Goal: Information Seeking & Learning: Get advice/opinions

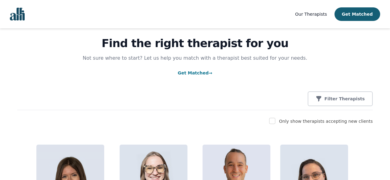
scroll to position [21, 0]
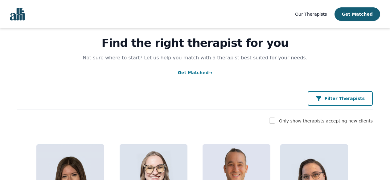
click at [346, 98] on p "Filter Therapists" at bounding box center [344, 99] width 40 height 6
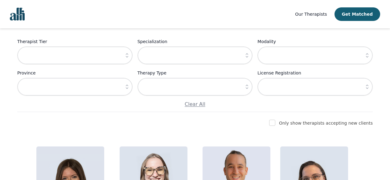
scroll to position [75, 0]
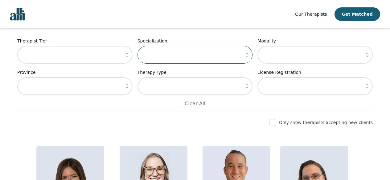
click at [177, 58] on input "text" at bounding box center [194, 55] width 115 height 18
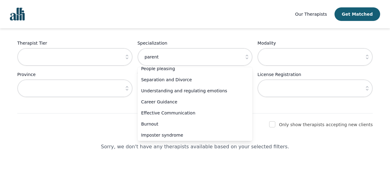
scroll to position [142, 0]
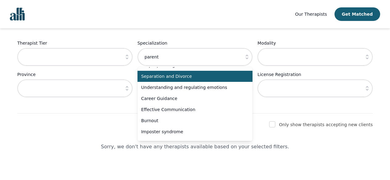
click at [200, 76] on span "Separation and Divorce" at bounding box center [191, 76] width 100 height 6
type input "Separation and Divorce"
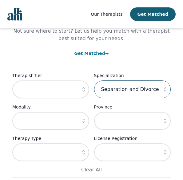
scroll to position [0, 0]
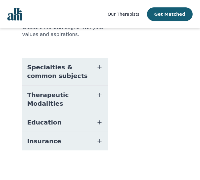
scroll to position [261, 0]
click at [80, 58] on button "Specialties & common subjects" at bounding box center [65, 71] width 86 height 27
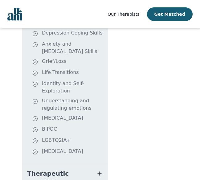
scroll to position [324, 0]
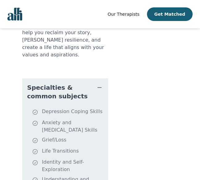
click at [64, 92] on span "Specialties & common subjects" at bounding box center [57, 91] width 61 height 17
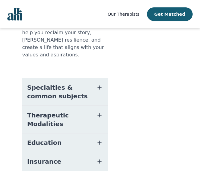
scroll to position [261, 0]
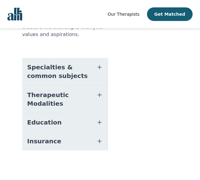
click at [78, 95] on button "Therapeutic Modalities" at bounding box center [65, 99] width 86 height 27
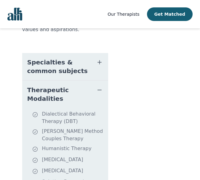
click at [77, 95] on button "Therapeutic Modalities" at bounding box center [65, 94] width 86 height 27
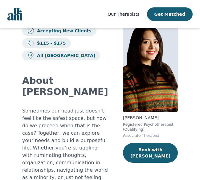
scroll to position [0, 0]
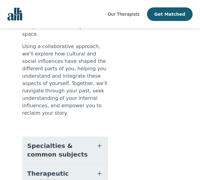
scroll to position [258, 0]
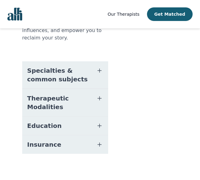
click at [65, 69] on span "Specialties & common subjects" at bounding box center [57, 74] width 61 height 17
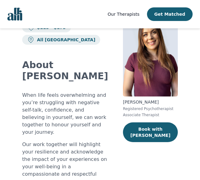
scroll to position [0, 0]
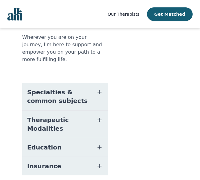
scroll to position [276, 0]
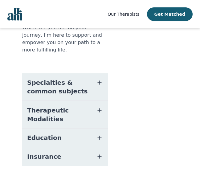
click at [79, 80] on button "Specialties & common subjects" at bounding box center [65, 86] width 86 height 27
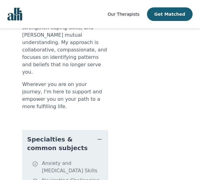
scroll to position [218, 0]
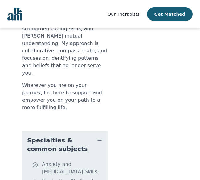
click at [47, 136] on span "Specialties & common subjects" at bounding box center [57, 144] width 61 height 17
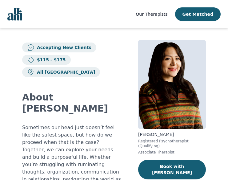
scroll to position [3, 0]
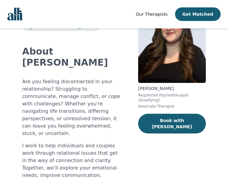
scroll to position [49, 0]
